Goal: Check status: Check status

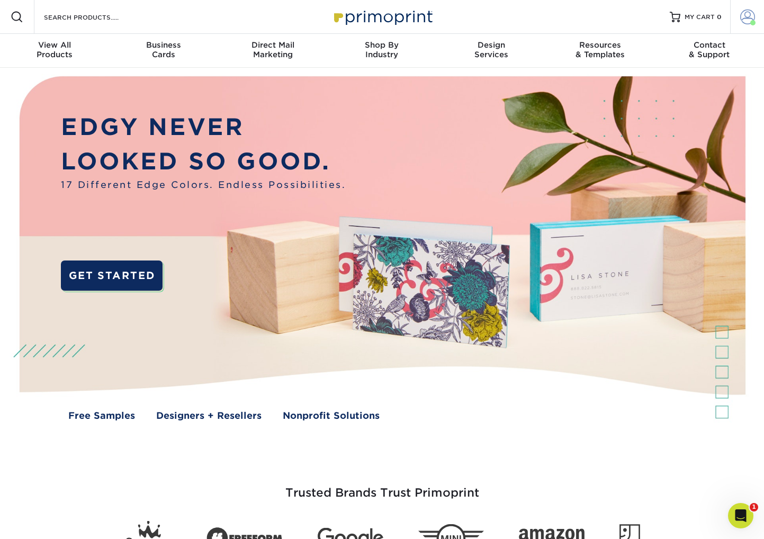
click at [744, 16] on span at bounding box center [747, 17] width 15 height 15
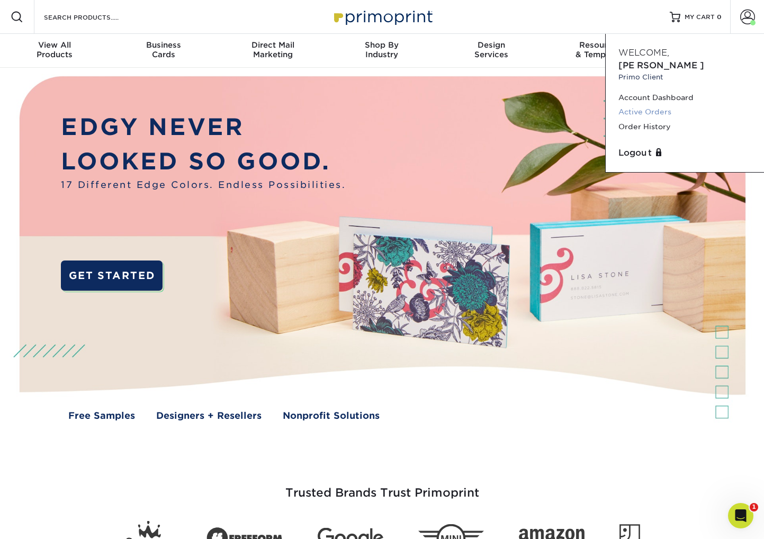
click at [640, 105] on link "Active Orders" at bounding box center [684, 112] width 133 height 14
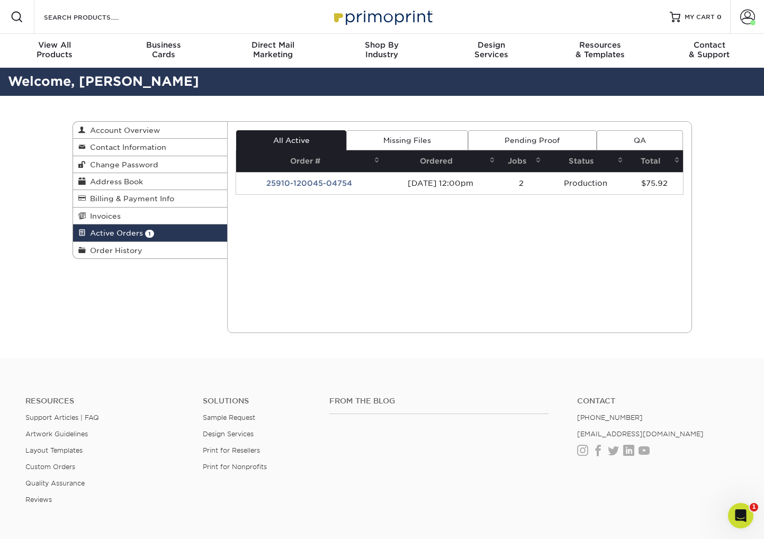
click at [586, 179] on td "Production" at bounding box center [585, 183] width 82 height 22
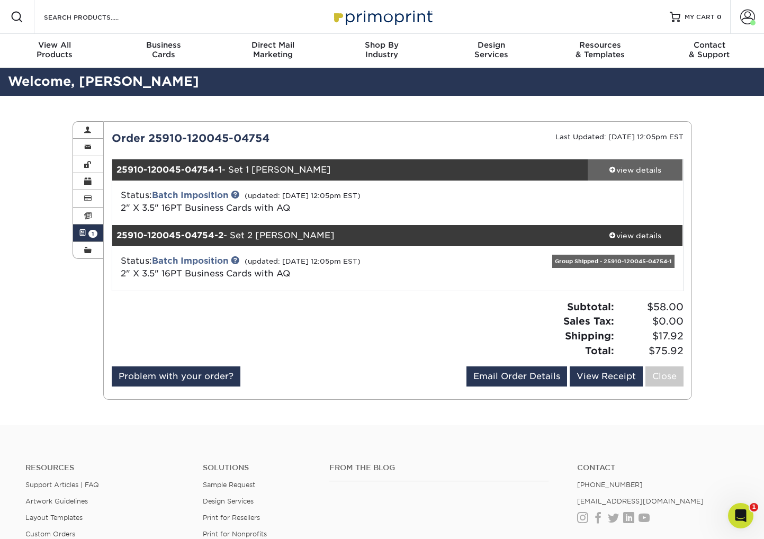
click at [625, 172] on div "view details" at bounding box center [635, 170] width 95 height 11
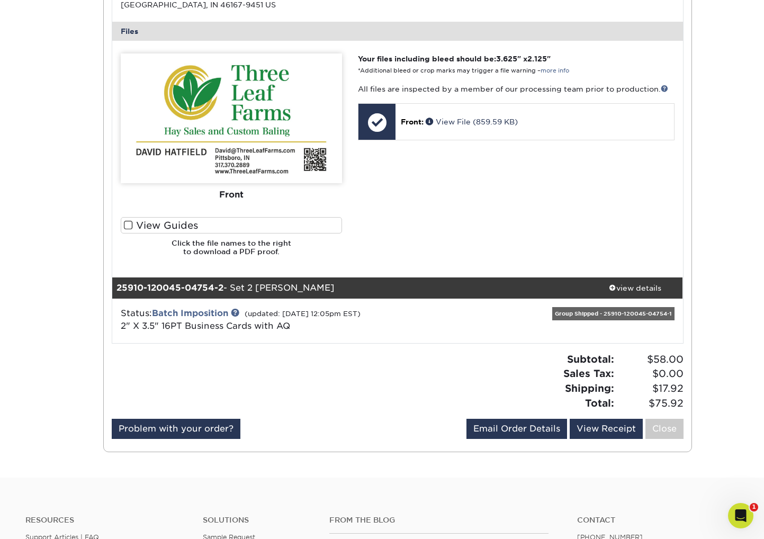
scroll to position [425, 0]
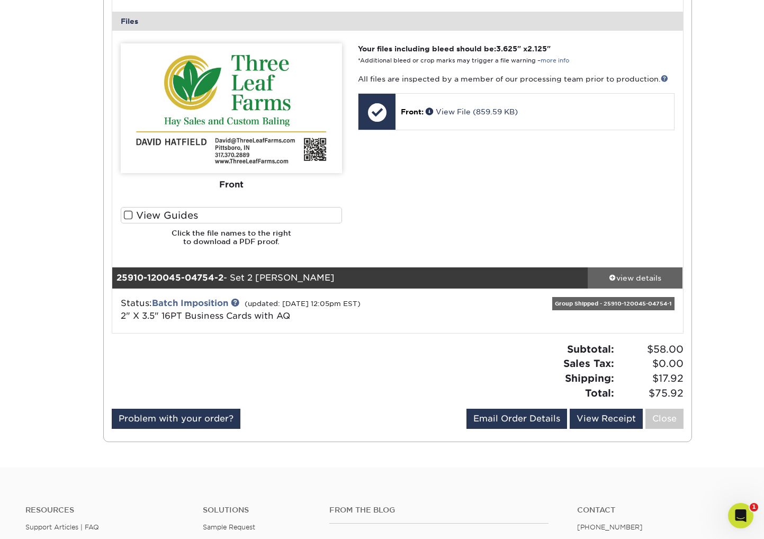
click at [630, 273] on div "view details" at bounding box center [635, 277] width 95 height 11
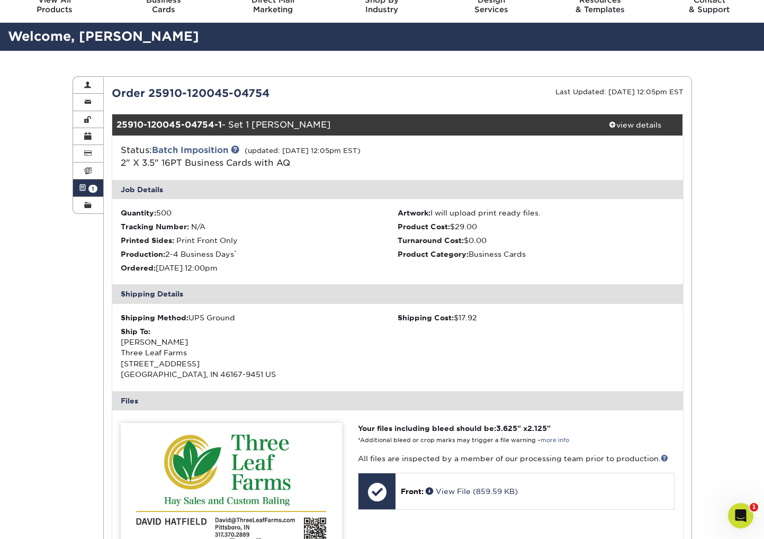
scroll to position [0, 0]
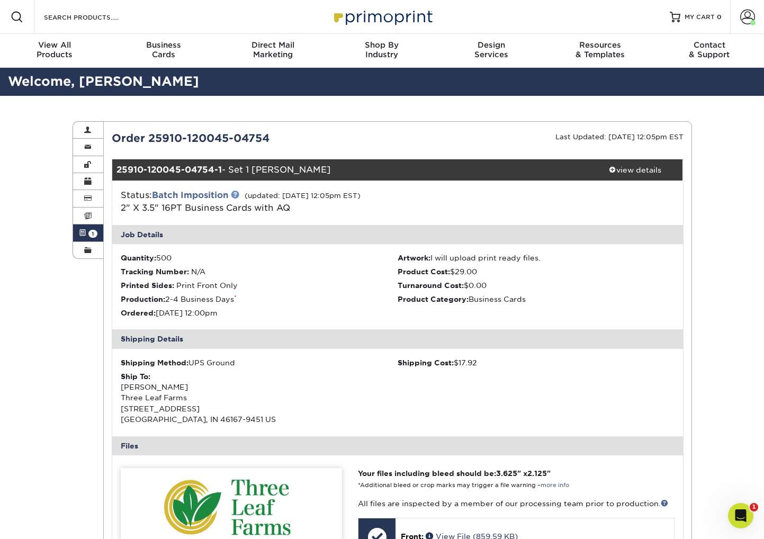
click at [239, 195] on link at bounding box center [235, 194] width 8 height 8
click at [740, 20] on span at bounding box center [747, 17] width 15 height 15
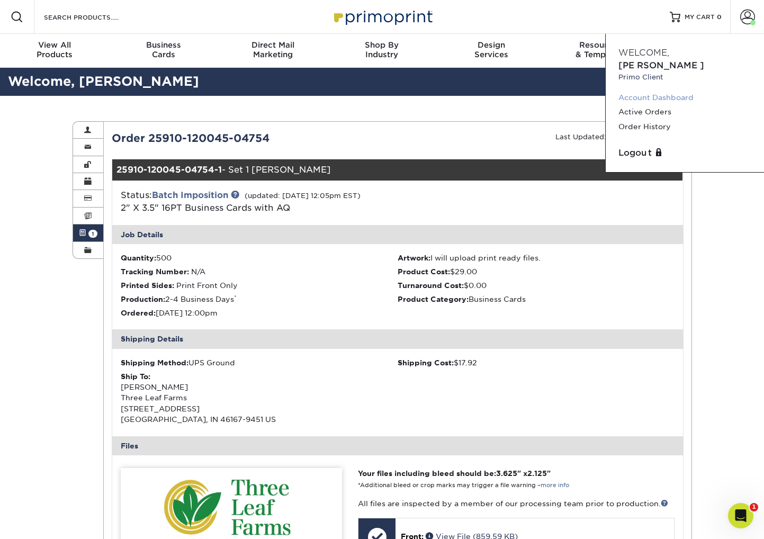
click at [631, 91] on link "Account Dashboard" at bounding box center [684, 98] width 133 height 14
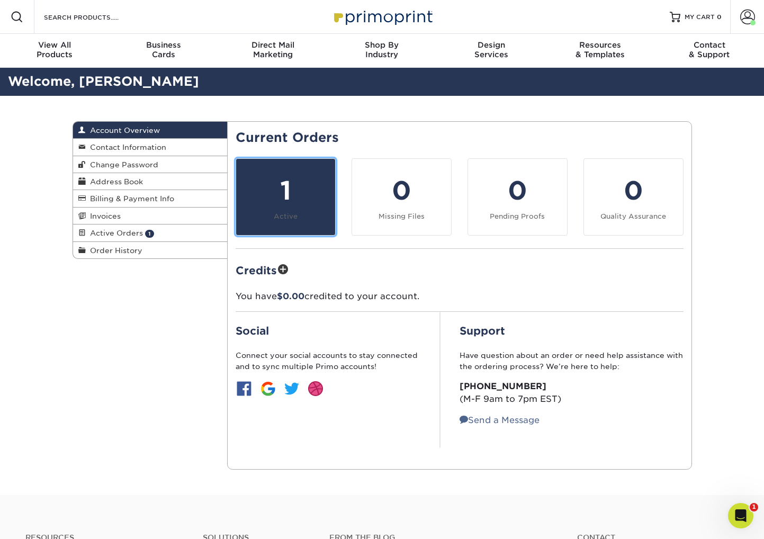
click at [287, 183] on div "1" at bounding box center [285, 191] width 86 height 38
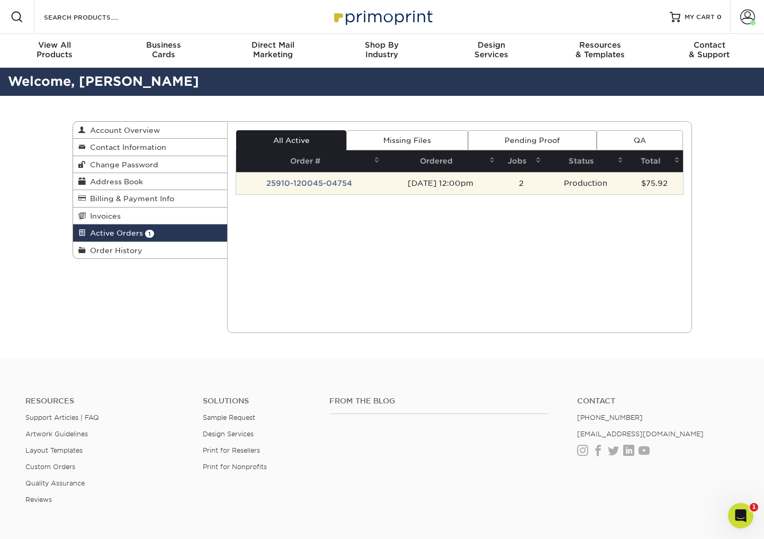
click at [298, 182] on td "25910-120045-04754" at bounding box center [309, 183] width 147 height 22
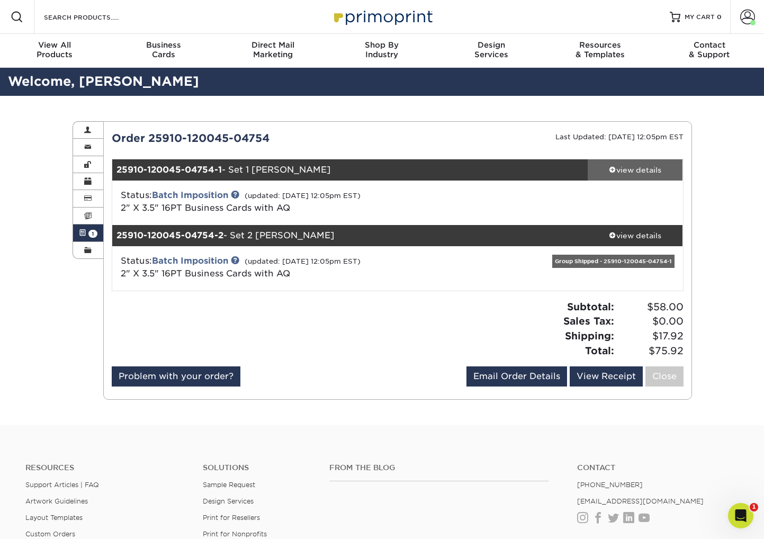
click at [636, 166] on div "view details" at bounding box center [635, 170] width 95 height 11
